Goal: Find specific page/section: Find specific page/section

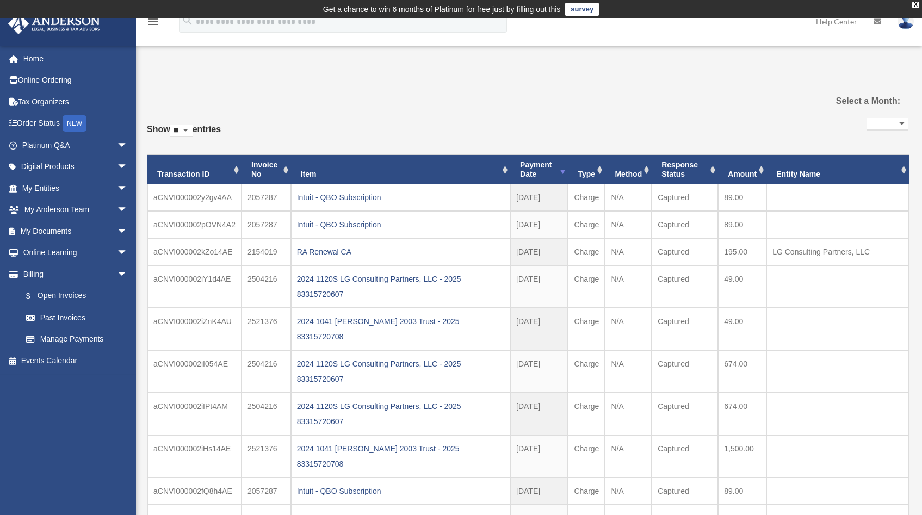
select select
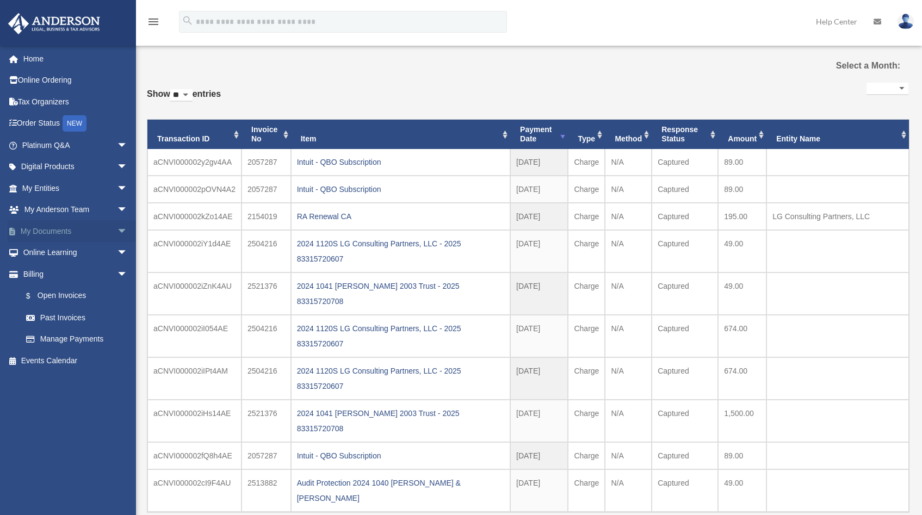
click at [117, 230] on span "arrow_drop_down" at bounding box center [128, 231] width 22 height 22
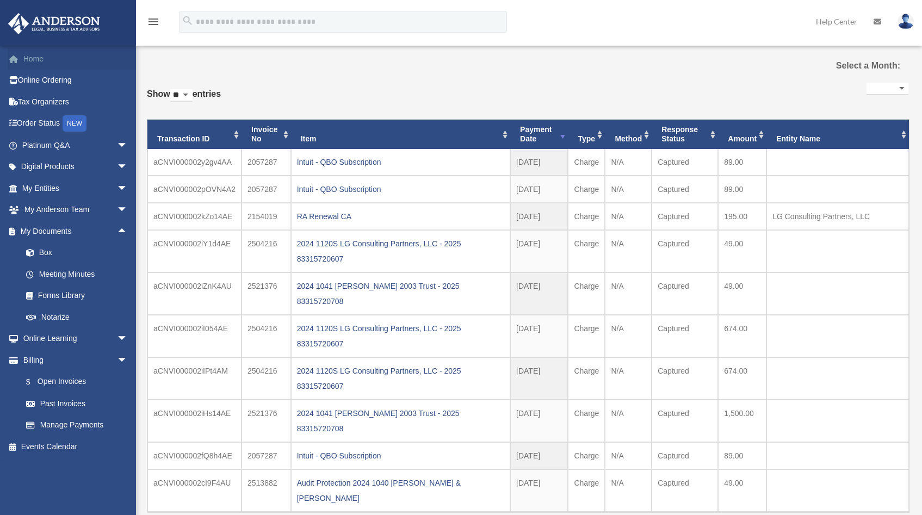
click at [37, 61] on link "Home" at bounding box center [76, 59] width 137 height 22
click at [117, 190] on span "arrow_drop_down" at bounding box center [128, 188] width 22 height 22
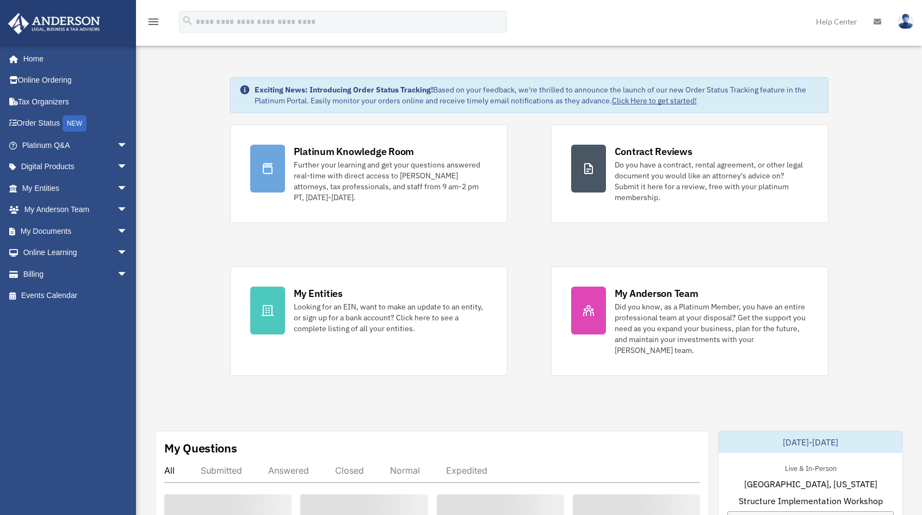
click at [52, 208] on link "My Anderson Team arrow_drop_down" at bounding box center [76, 210] width 137 height 22
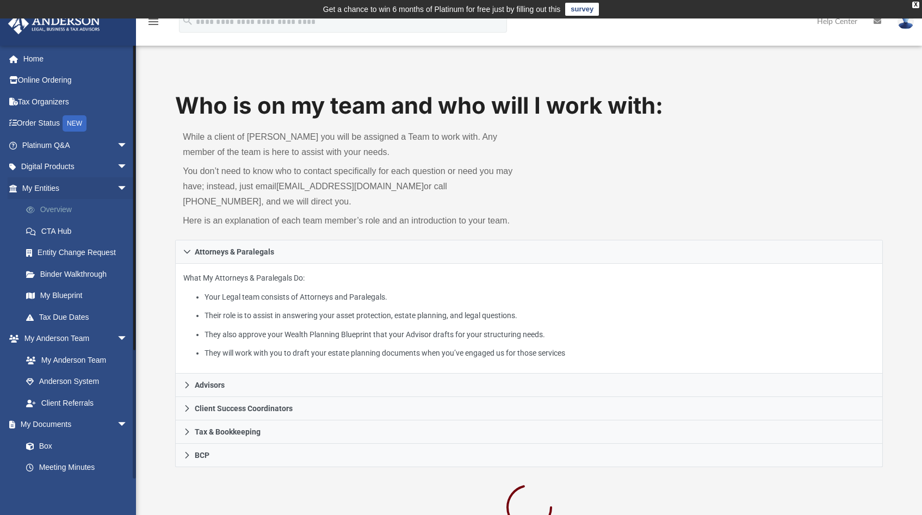
click at [45, 211] on link "Overview" at bounding box center [79, 210] width 129 height 22
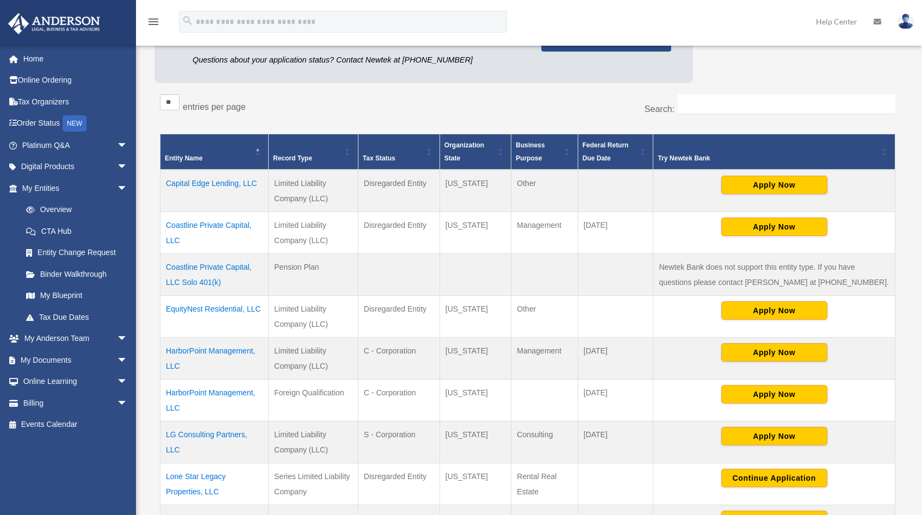
scroll to position [161, 0]
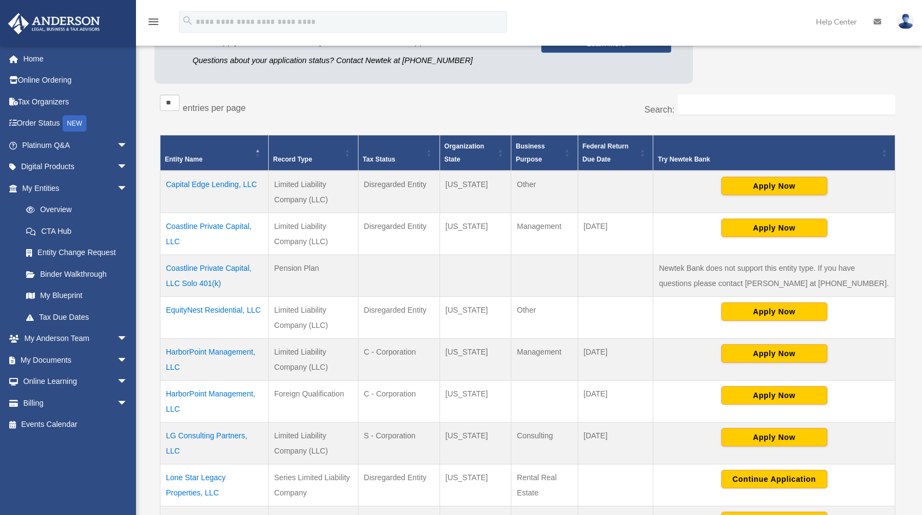
click at [219, 311] on td "EquityNest Residential, LLC" at bounding box center [215, 318] width 108 height 42
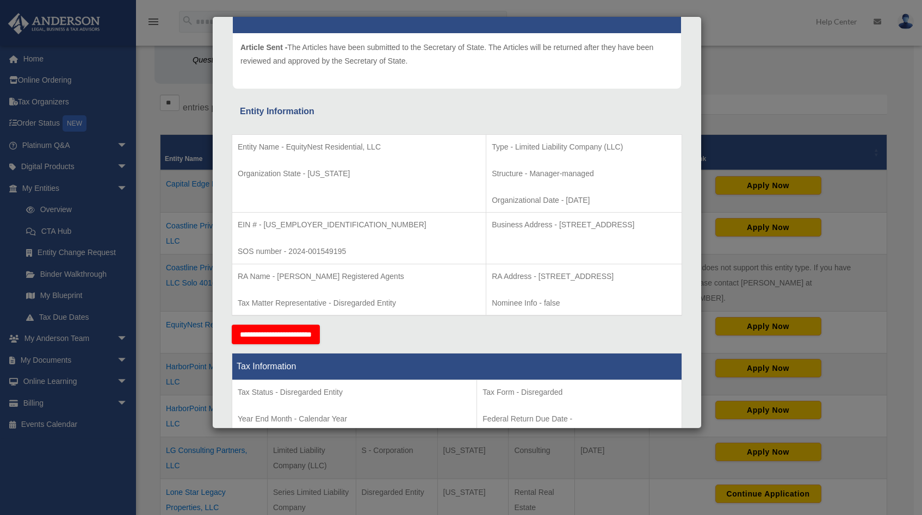
scroll to position [0, 0]
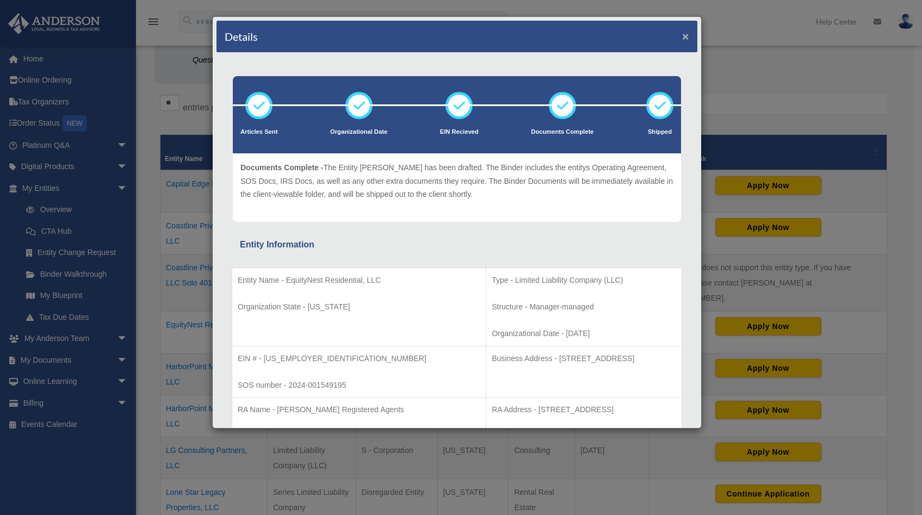
click at [682, 35] on button "×" at bounding box center [685, 35] width 7 height 11
